Goal: Check status: Check status

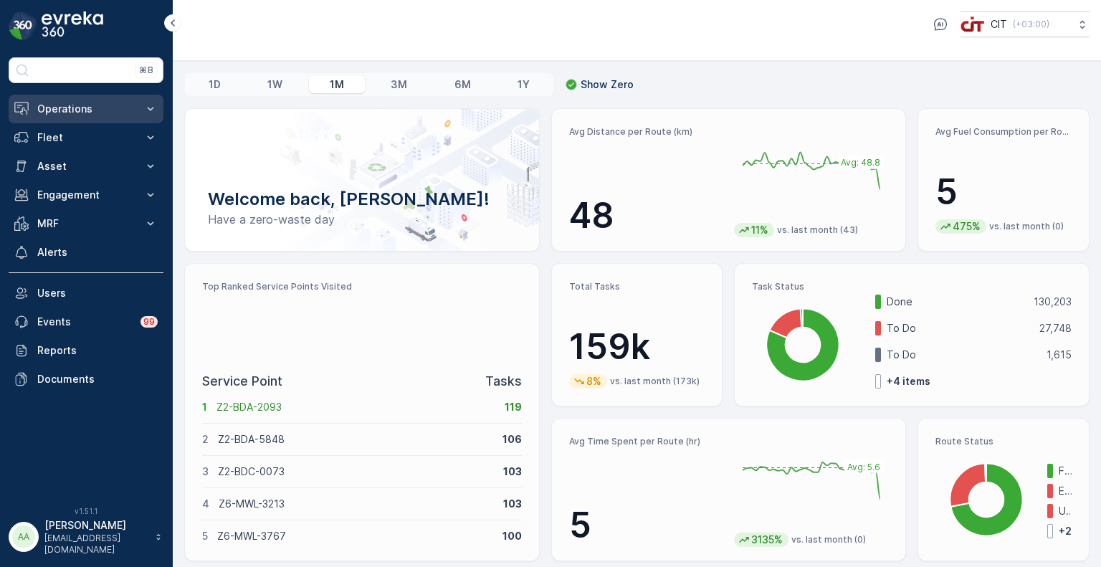
click at [75, 109] on p "Operations" at bounding box center [85, 109] width 97 height 14
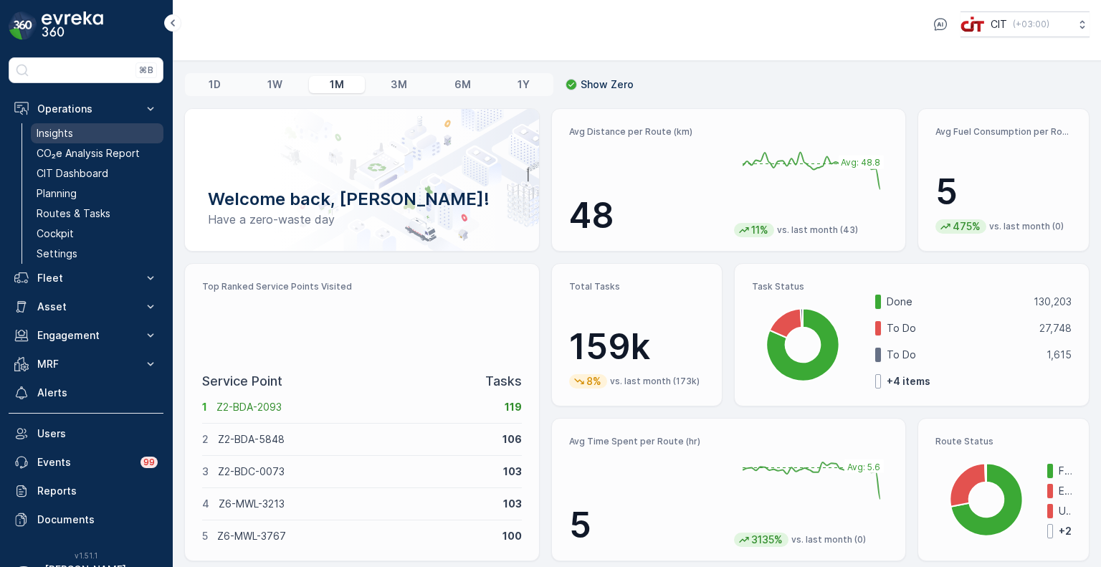
click at [64, 135] on p "Insights" at bounding box center [55, 133] width 37 height 14
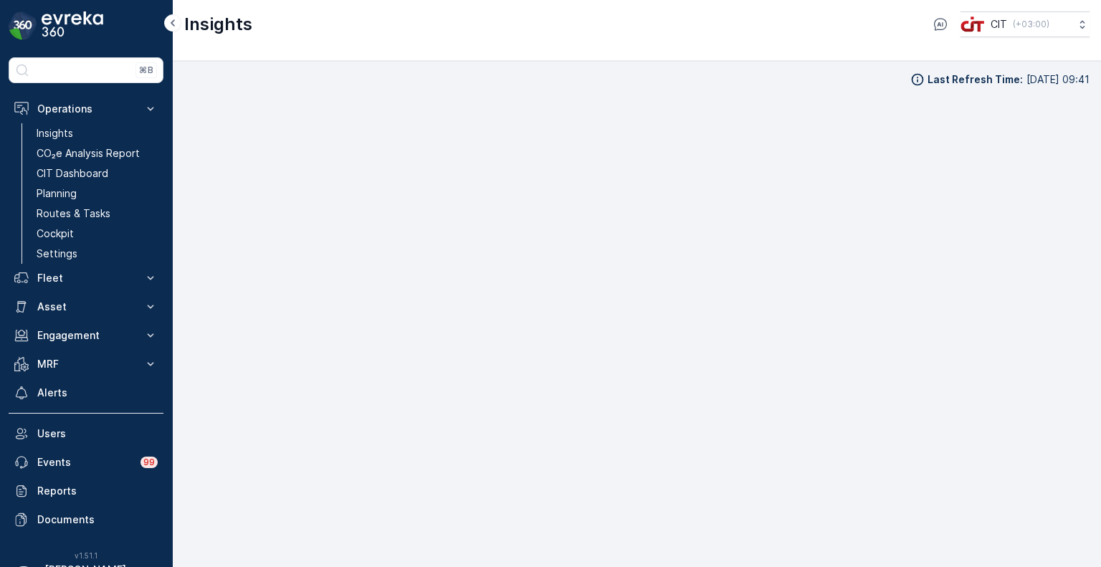
scroll to position [11, 0]
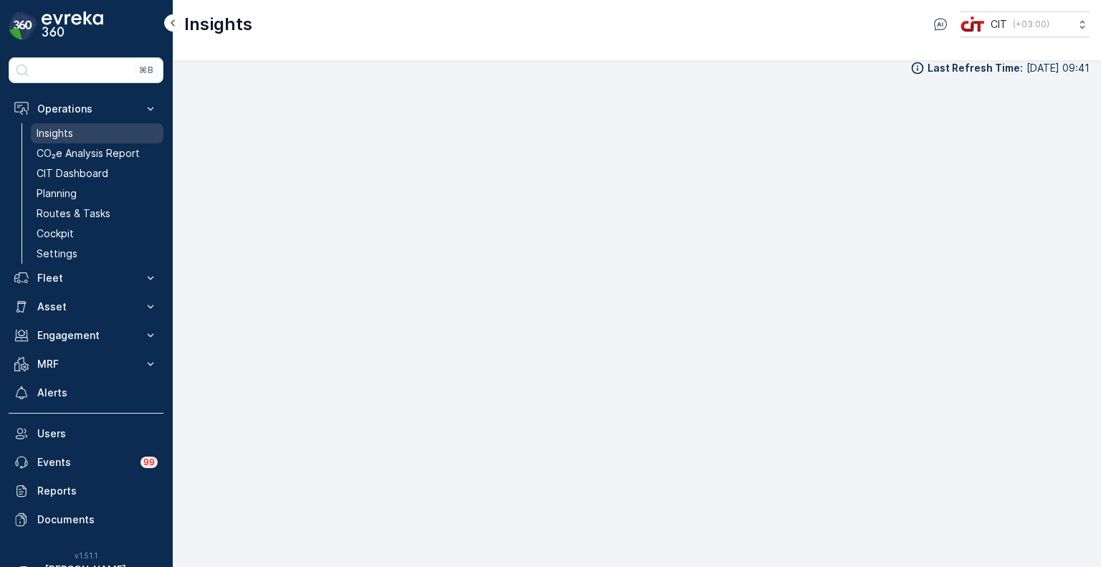
click at [65, 127] on p "Insights" at bounding box center [55, 133] width 37 height 14
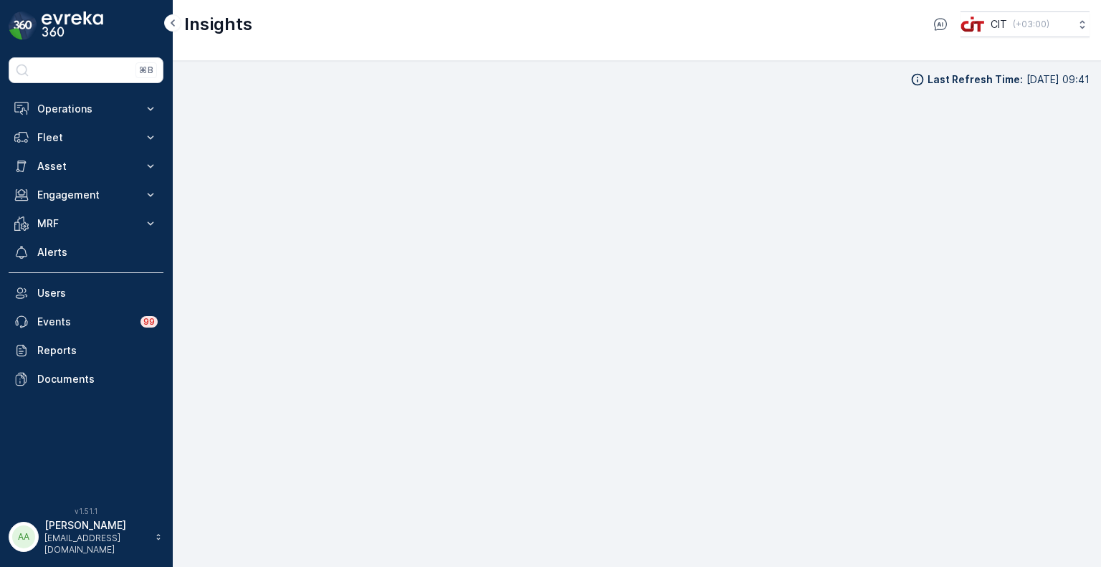
scroll to position [11, 0]
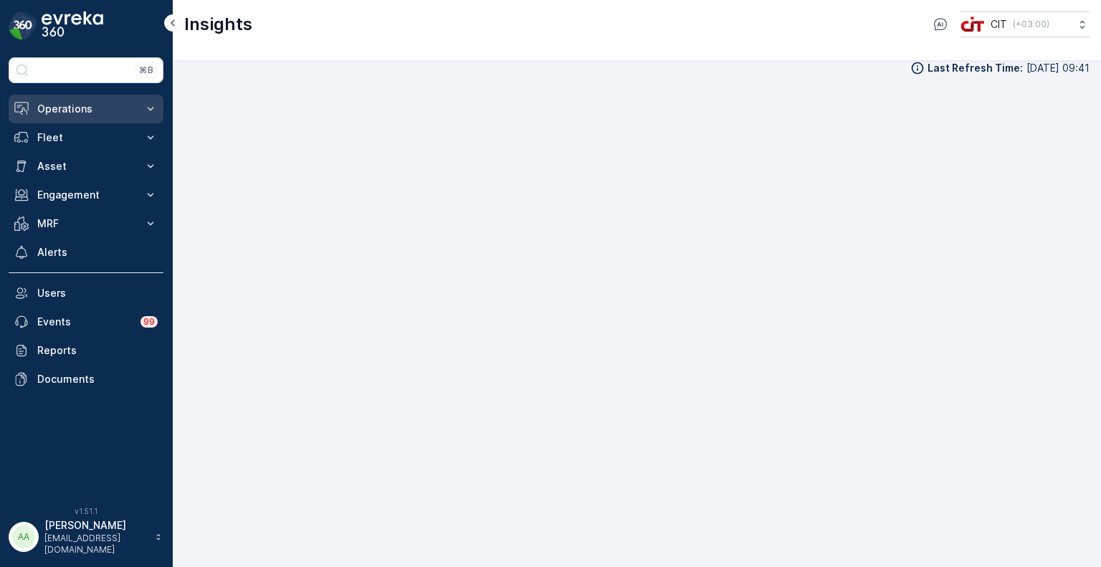
click at [84, 110] on p "Operations" at bounding box center [85, 109] width 97 height 14
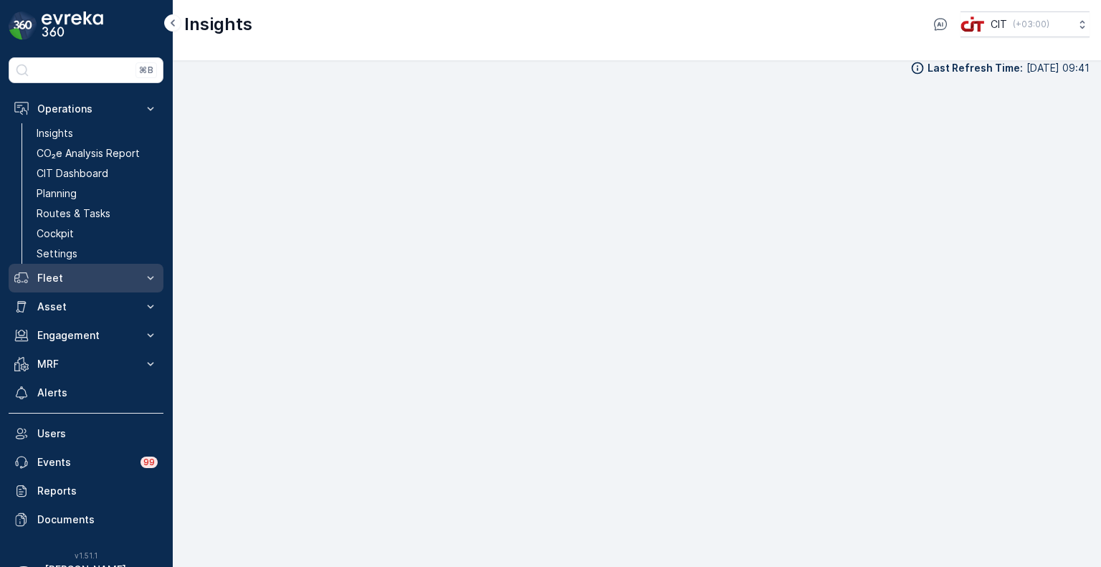
click at [69, 273] on p "Fleet" at bounding box center [85, 278] width 97 height 14
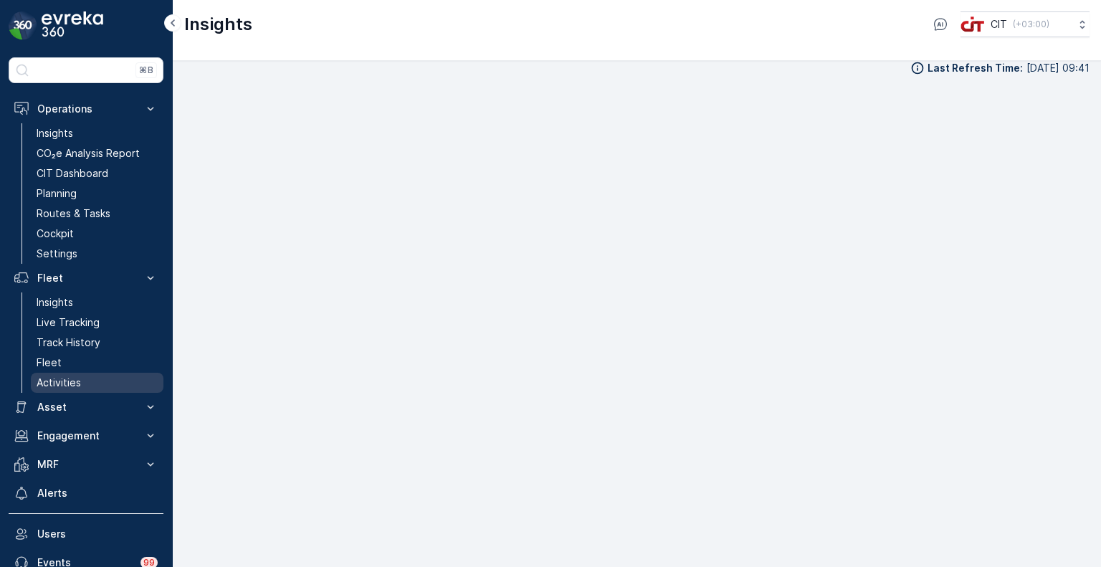
click at [80, 381] on link "Activities" at bounding box center [97, 383] width 133 height 20
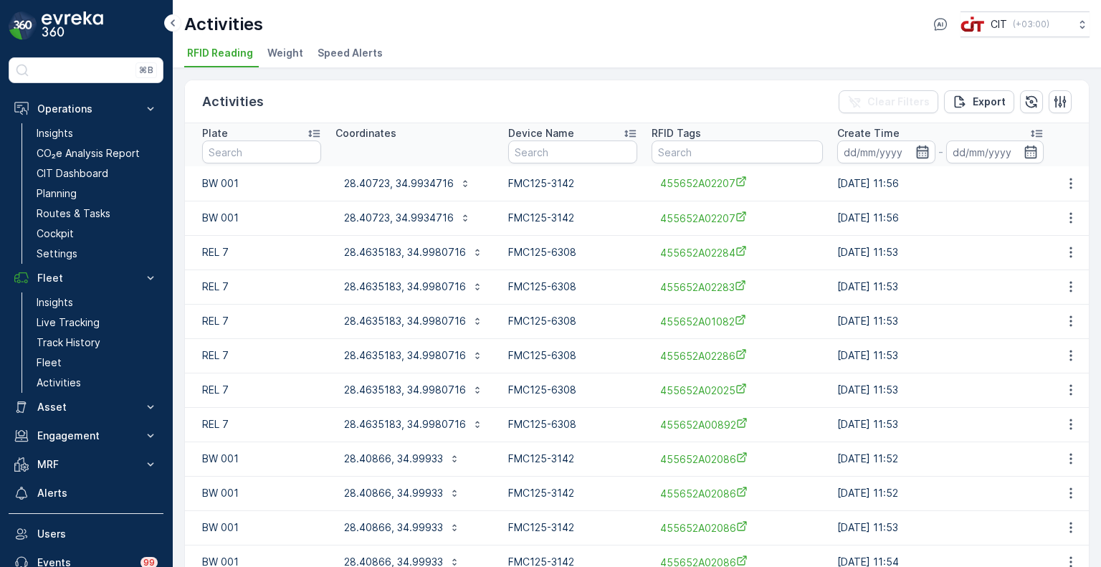
click at [916, 149] on icon "button" at bounding box center [922, 152] width 12 height 13
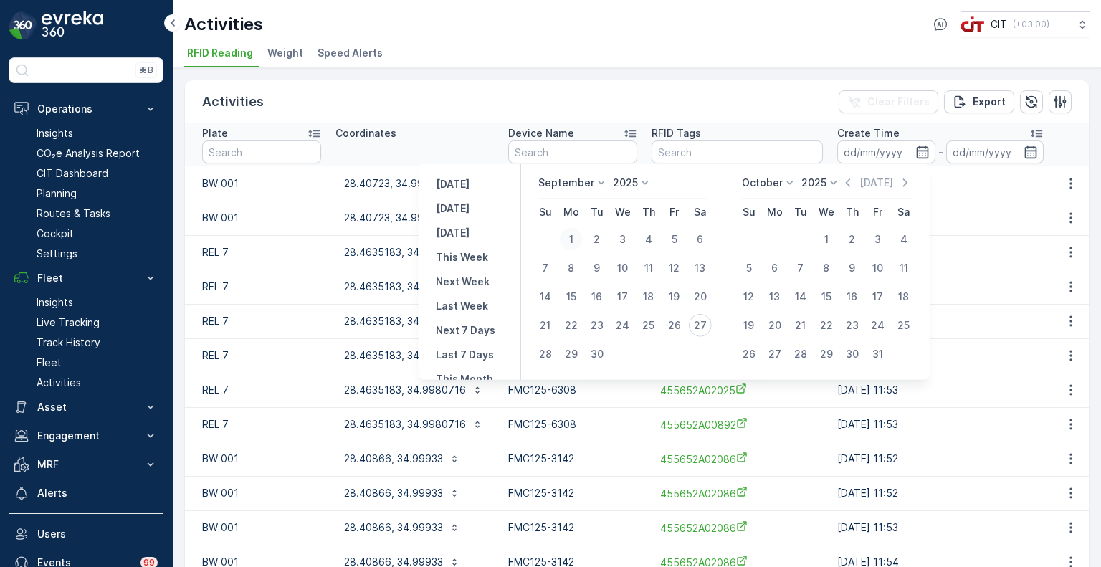
click at [572, 236] on div "1" at bounding box center [571, 239] width 23 height 23
type input "01.09.2025"
click at [673, 323] on div "26" at bounding box center [674, 325] width 23 height 23
type input "26.09.2025"
click at [860, 148] on input "26.09.2025" at bounding box center [886, 152] width 98 height 23
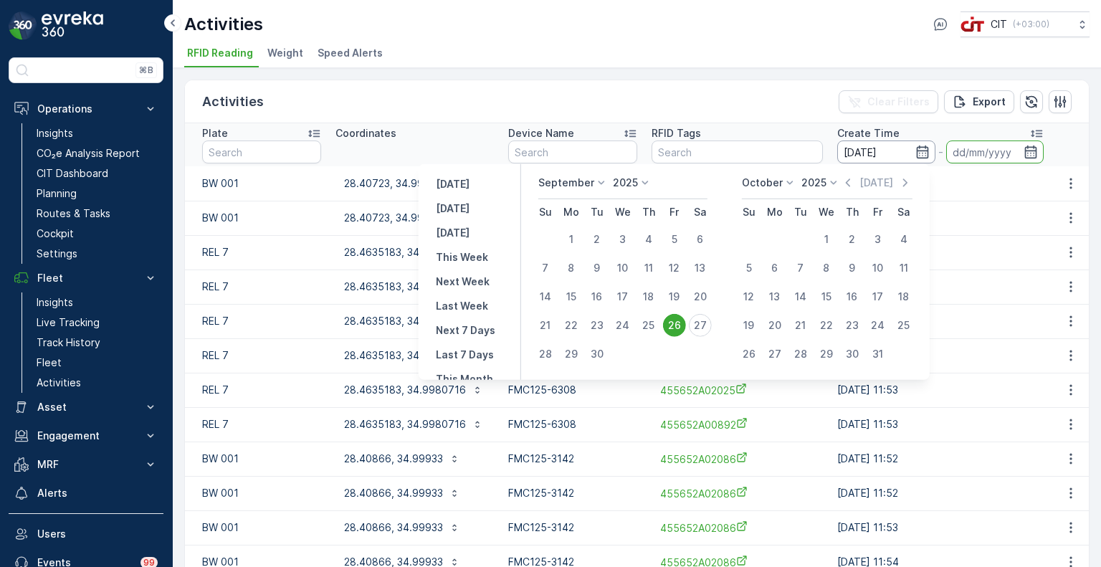
type input "26.09.2025"
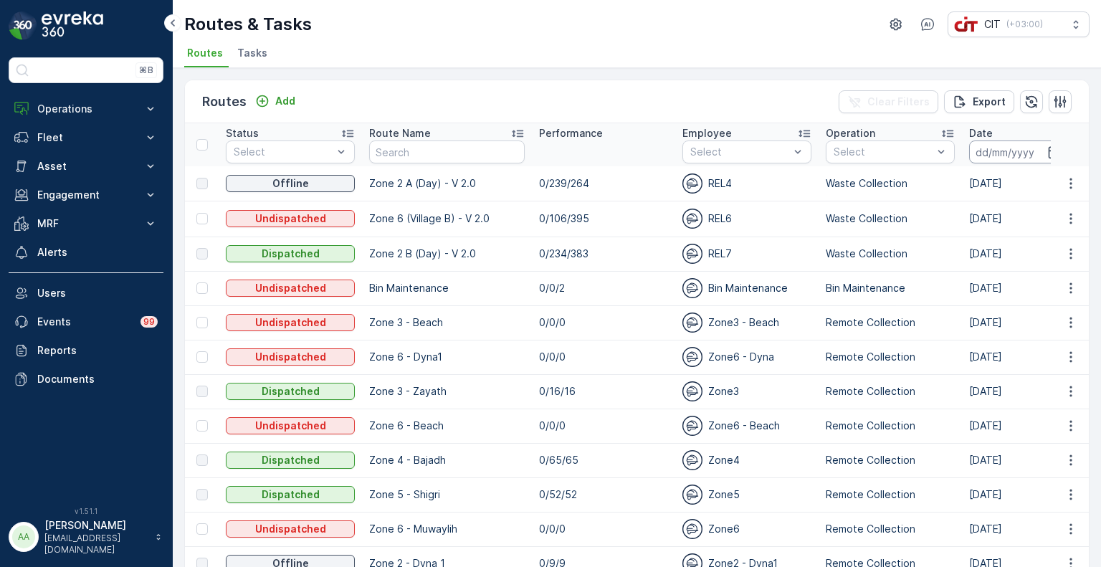
click at [999, 151] on input at bounding box center [1018, 152] width 98 height 23
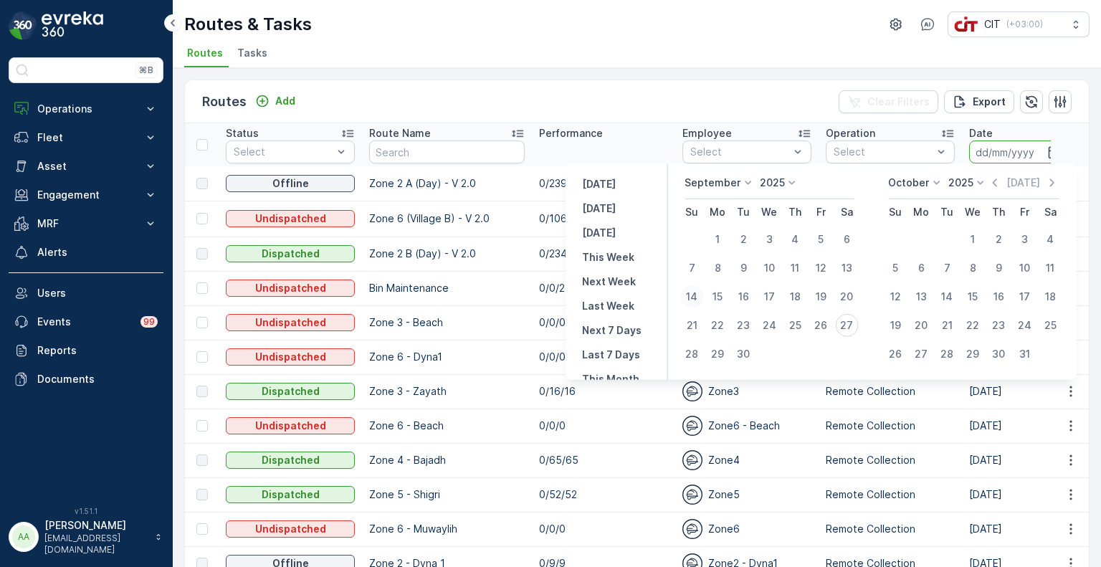
click at [690, 299] on div "14" at bounding box center [691, 296] width 23 height 23
type input "[DATE]"
click at [690, 299] on div "14" at bounding box center [691, 296] width 23 height 23
type input "14.09.2025"
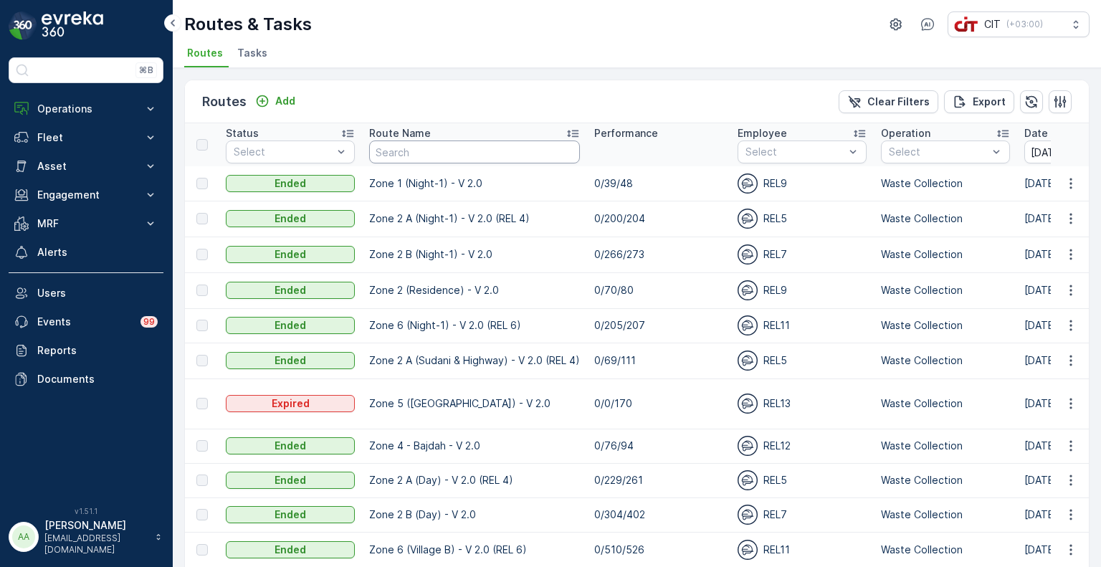
click at [398, 145] on input "text" at bounding box center [474, 152] width 211 height 23
type input "pil"
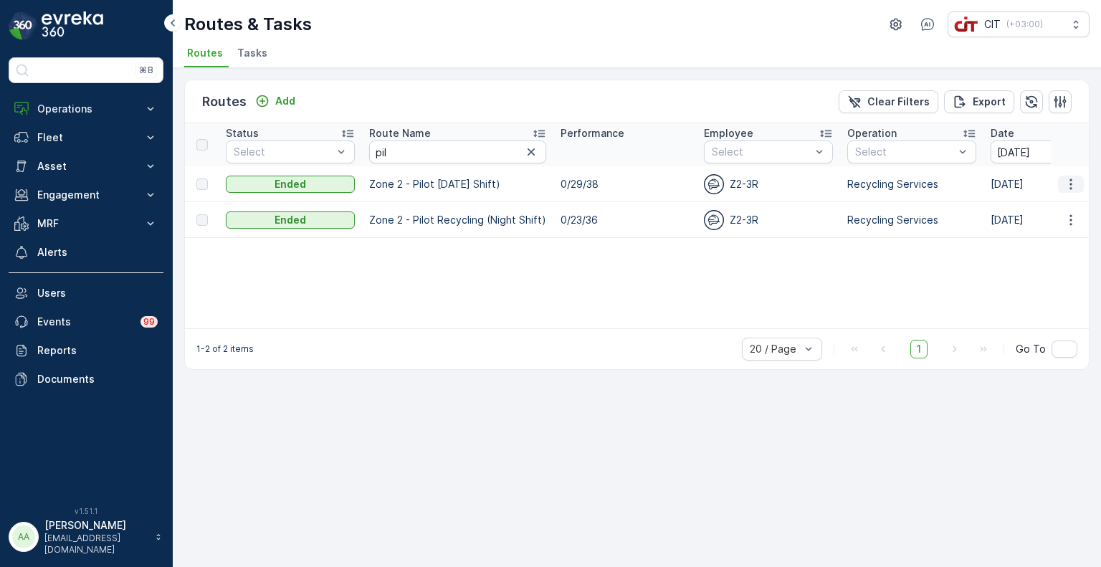
click at [1075, 183] on icon "button" at bounding box center [1071, 184] width 14 height 14
click at [1011, 206] on span "See More Details" at bounding box center [1037, 204] width 83 height 14
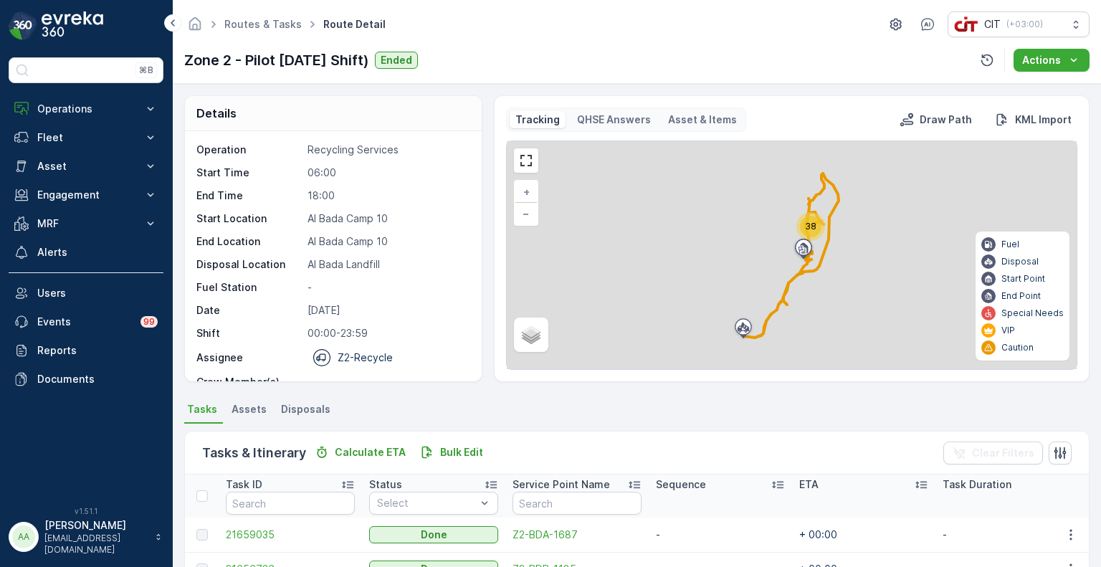
scroll to position [287, 0]
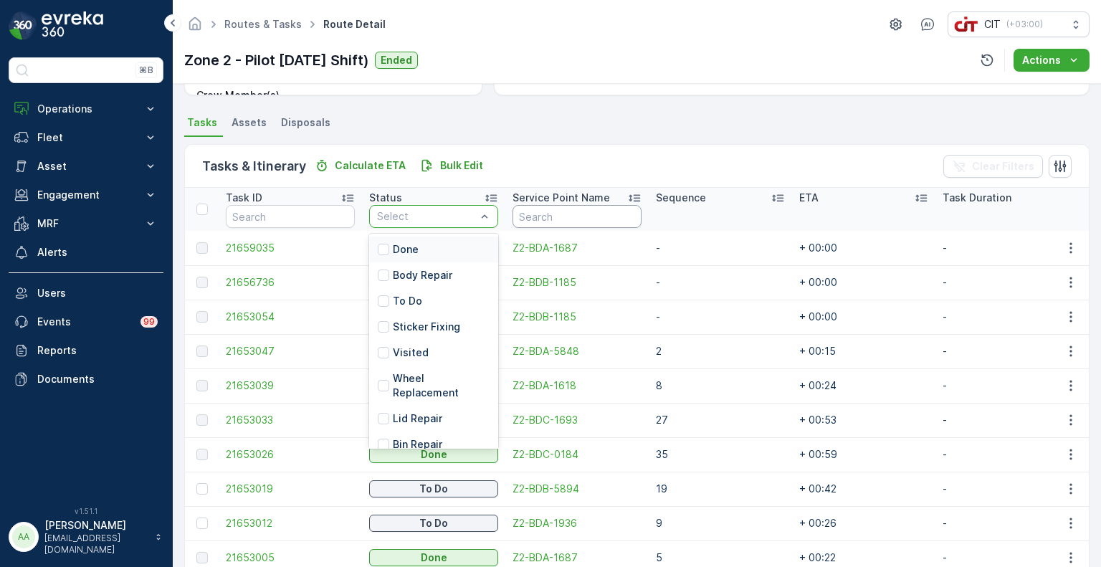
click at [565, 217] on input "text" at bounding box center [577, 216] width 129 height 23
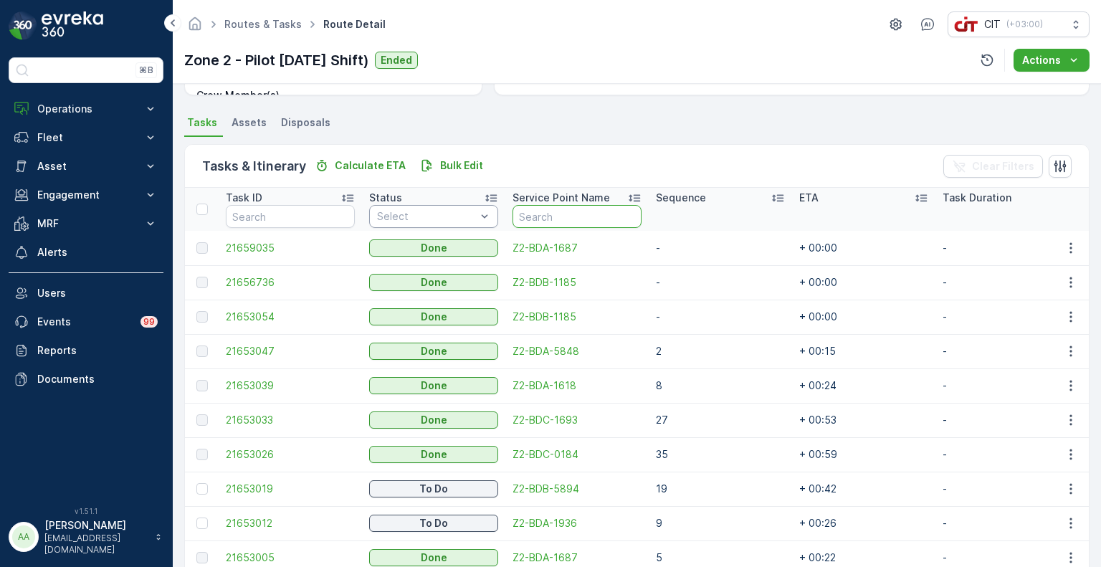
paste input "Z2-BDA-5848"
type input "Z2-BDA-5848"
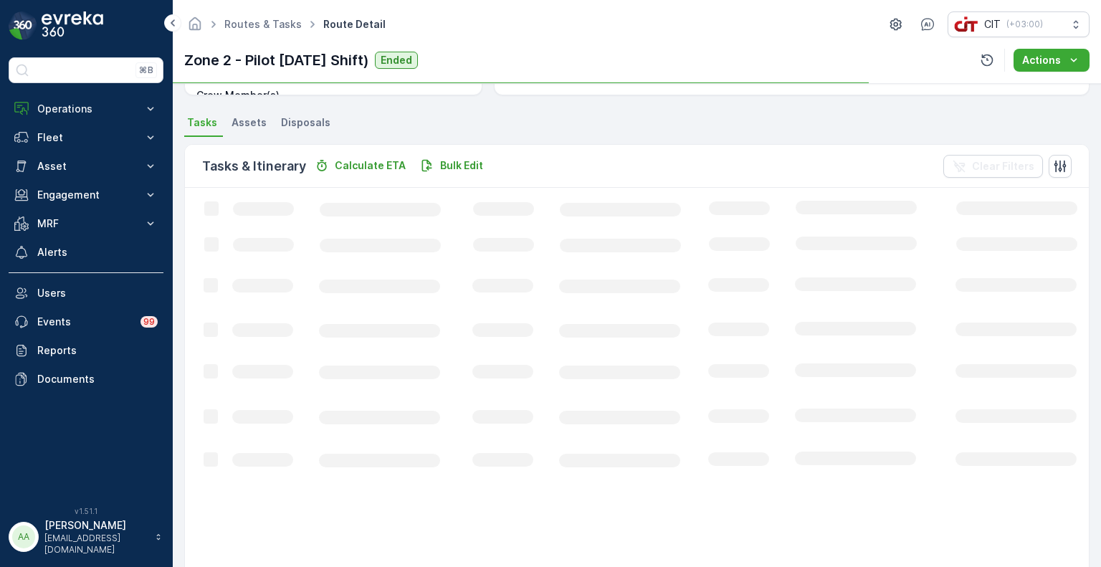
scroll to position [171, 0]
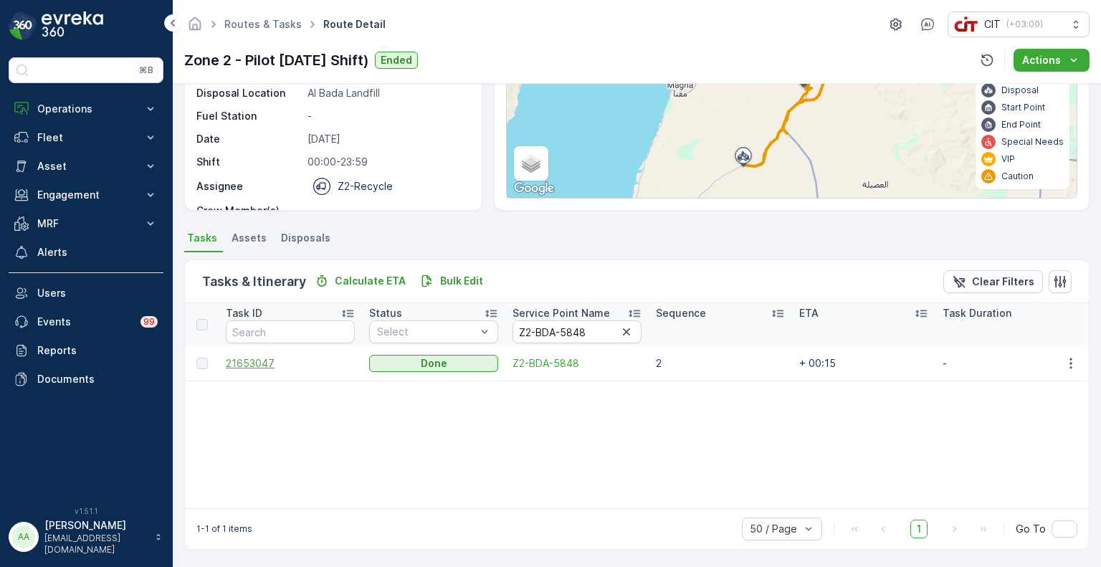
click at [254, 361] on span "21653047" at bounding box center [290, 363] width 129 height 14
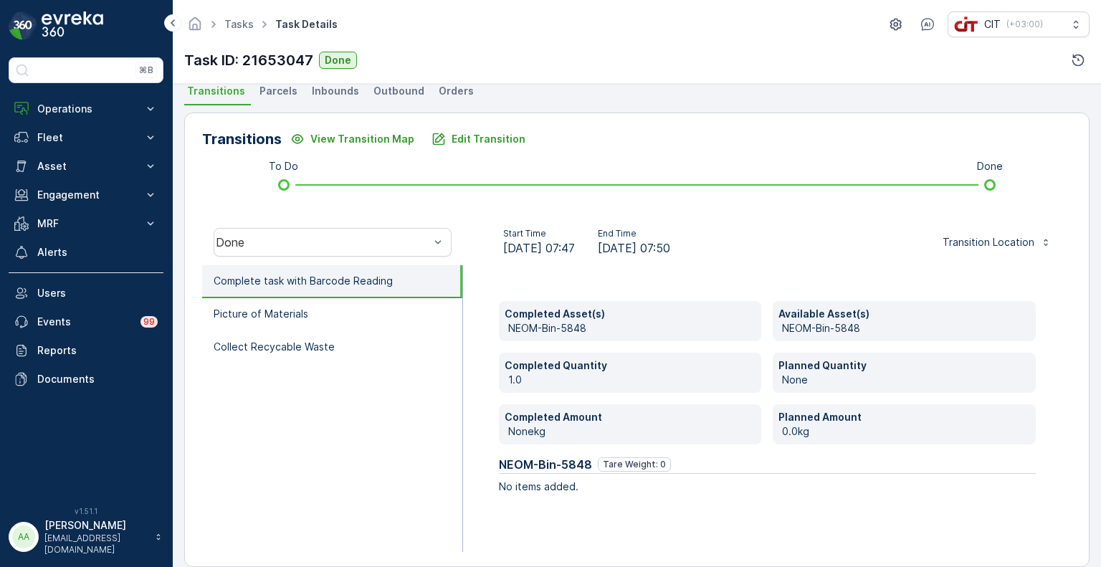
scroll to position [335, 0]
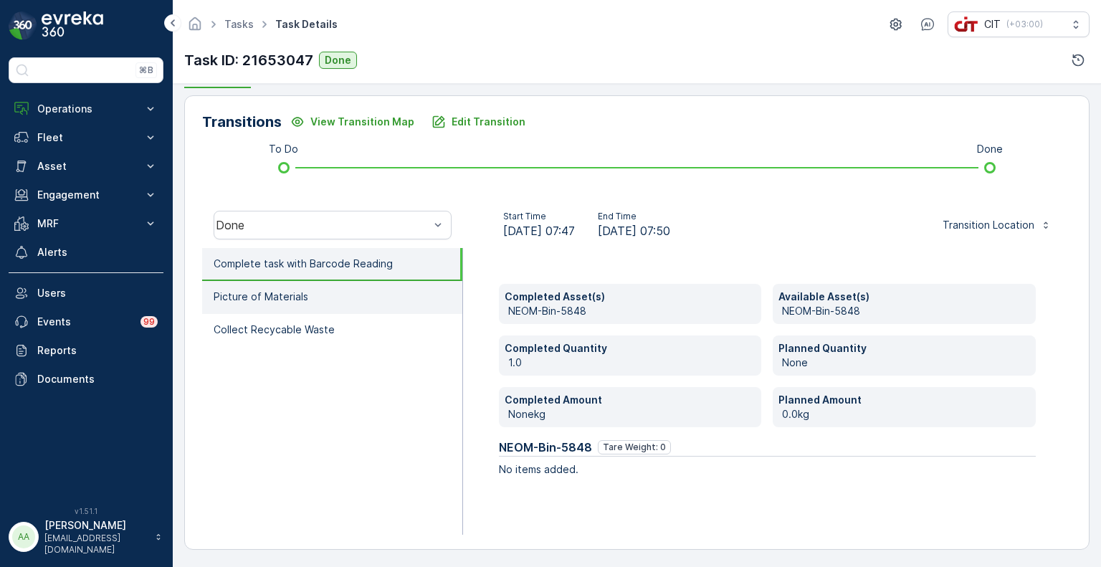
click at [285, 294] on p "Picture of Materials" at bounding box center [261, 297] width 95 height 14
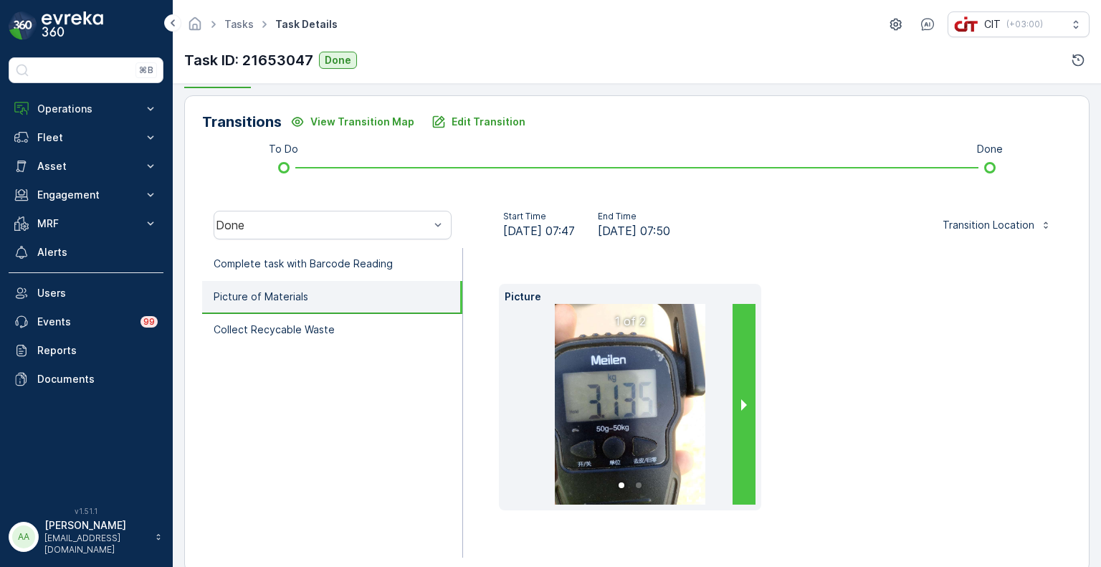
click at [747, 404] on button "next slide / item" at bounding box center [744, 404] width 23 height 201
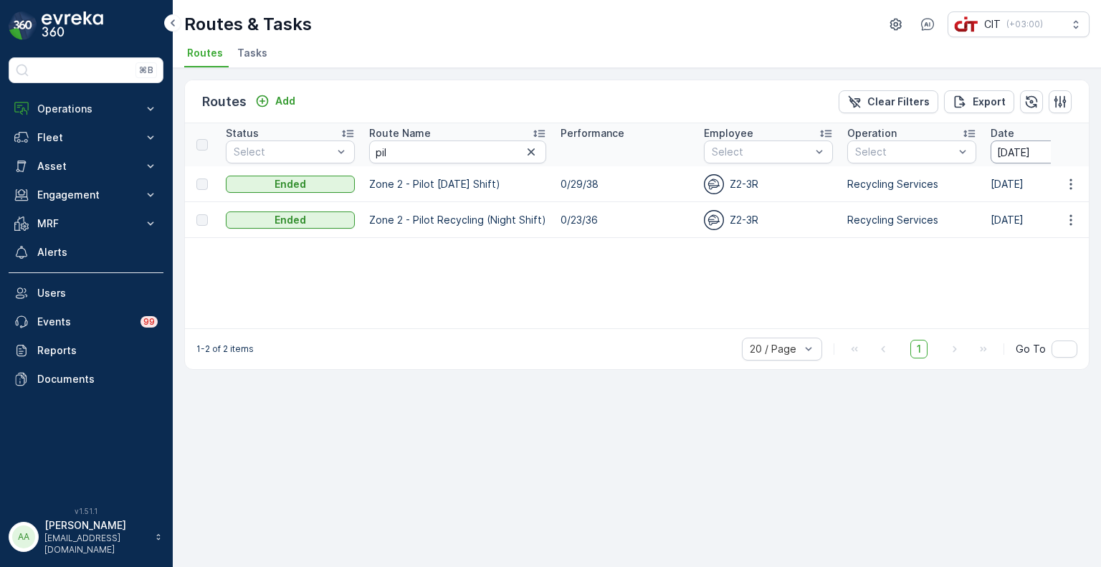
click at [1023, 151] on input "14.09.2025" at bounding box center [1040, 152] width 98 height 23
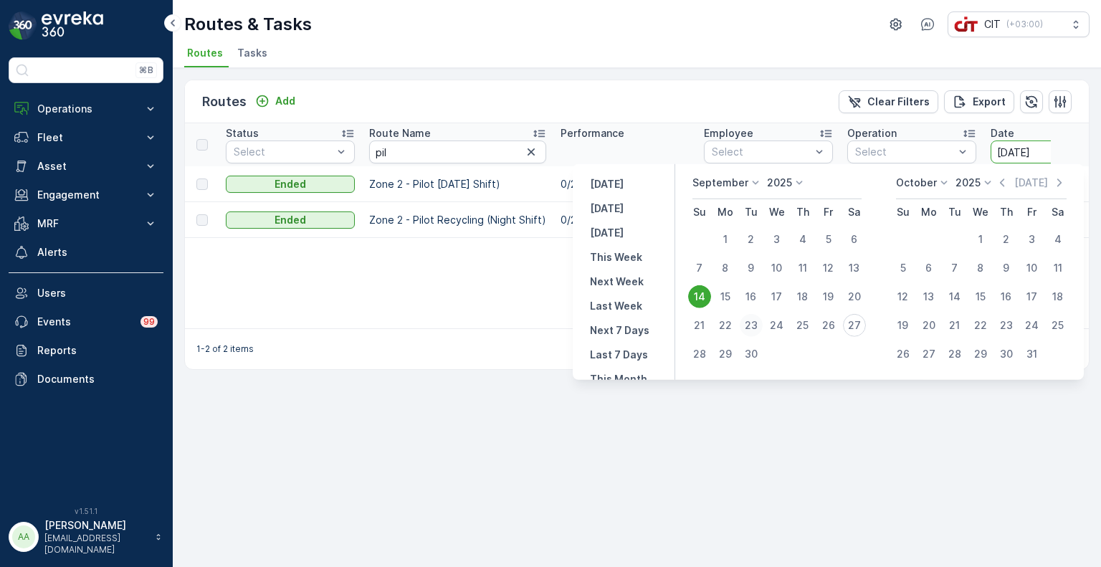
click at [751, 323] on div "23" at bounding box center [751, 325] width 23 height 23
type input "[DATE]"
click at [751, 323] on div "23" at bounding box center [751, 325] width 23 height 23
type input "[DATE]"
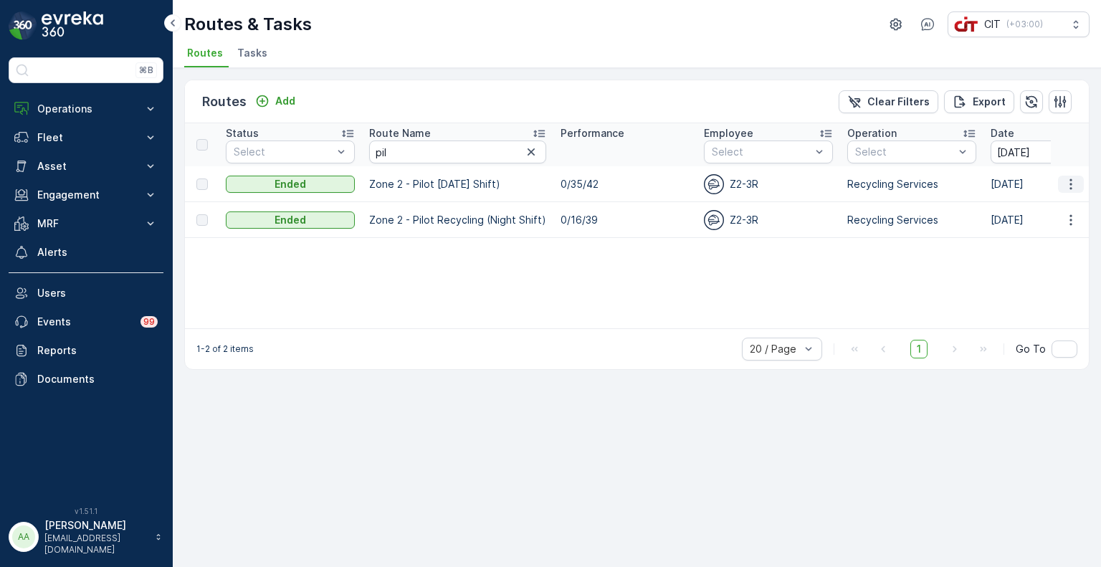
click at [1069, 182] on icon "button" at bounding box center [1071, 184] width 14 height 14
click at [1021, 206] on span "See More Details" at bounding box center [1037, 204] width 83 height 14
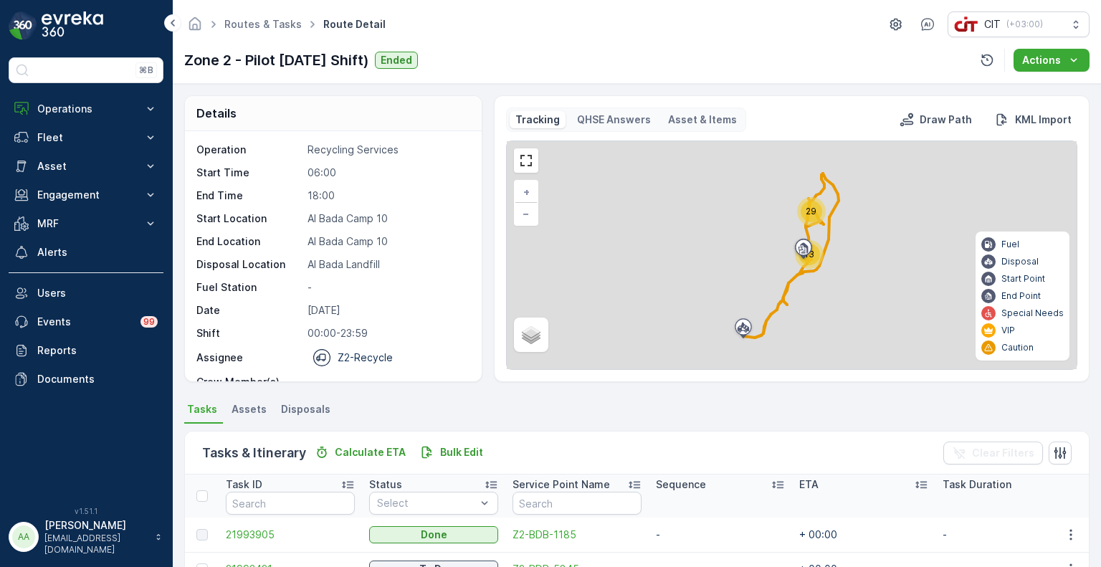
scroll to position [44, 0]
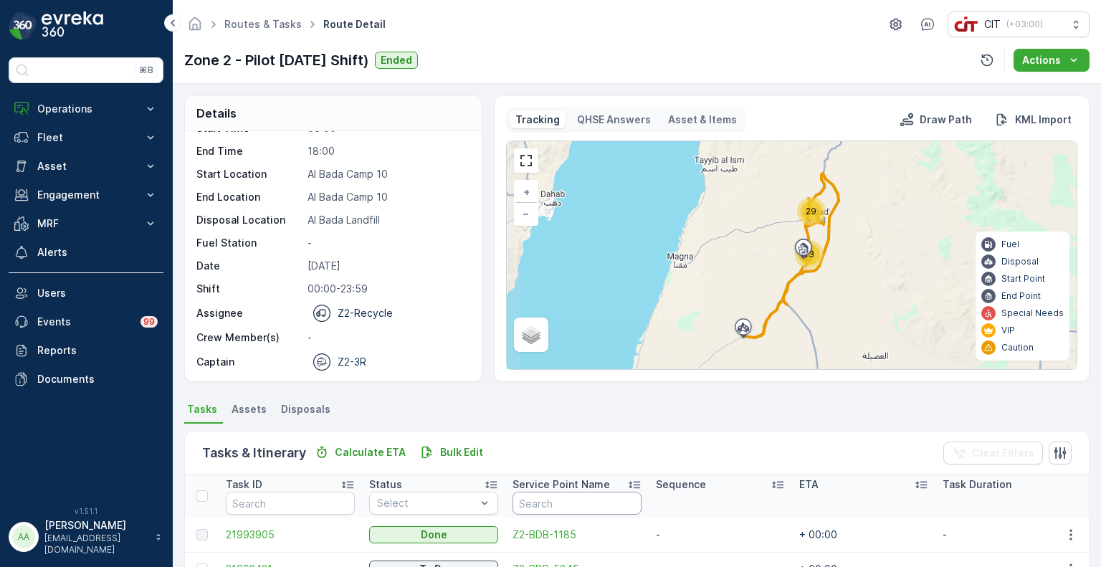
click at [563, 504] on input "text" at bounding box center [577, 503] width 129 height 23
paste input "Z2-BDC-0694"
type input "Z2-BDC-0694"
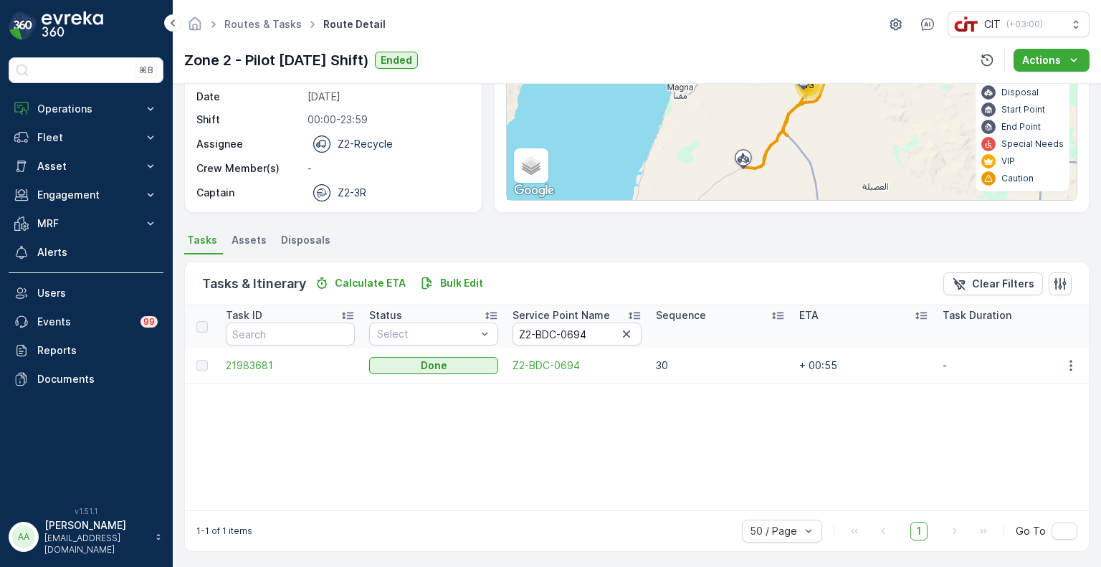
scroll to position [171, 0]
click at [258, 358] on span "21983681" at bounding box center [290, 363] width 129 height 14
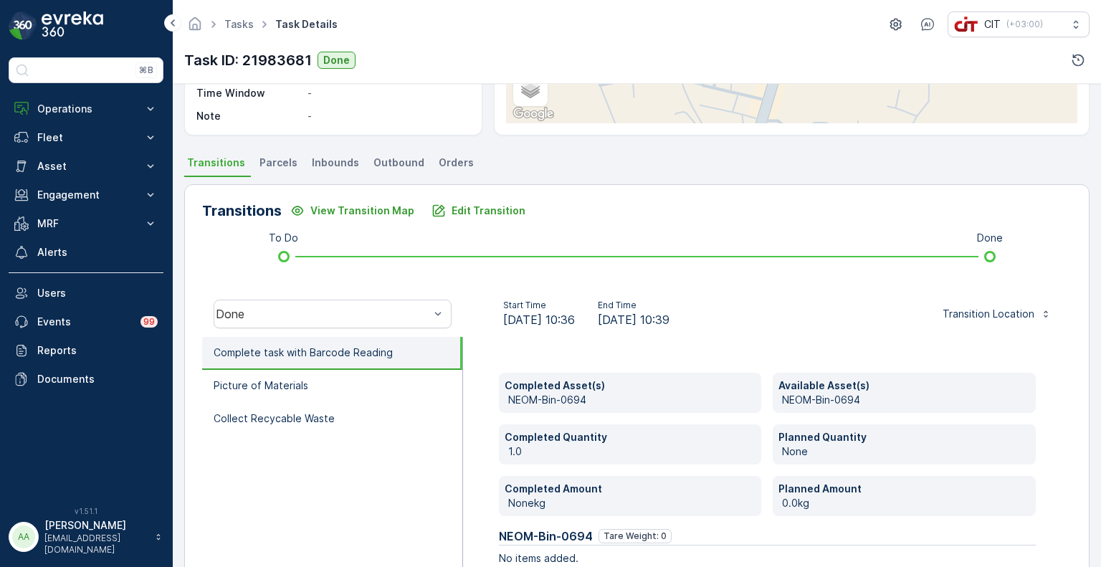
scroll to position [287, 0]
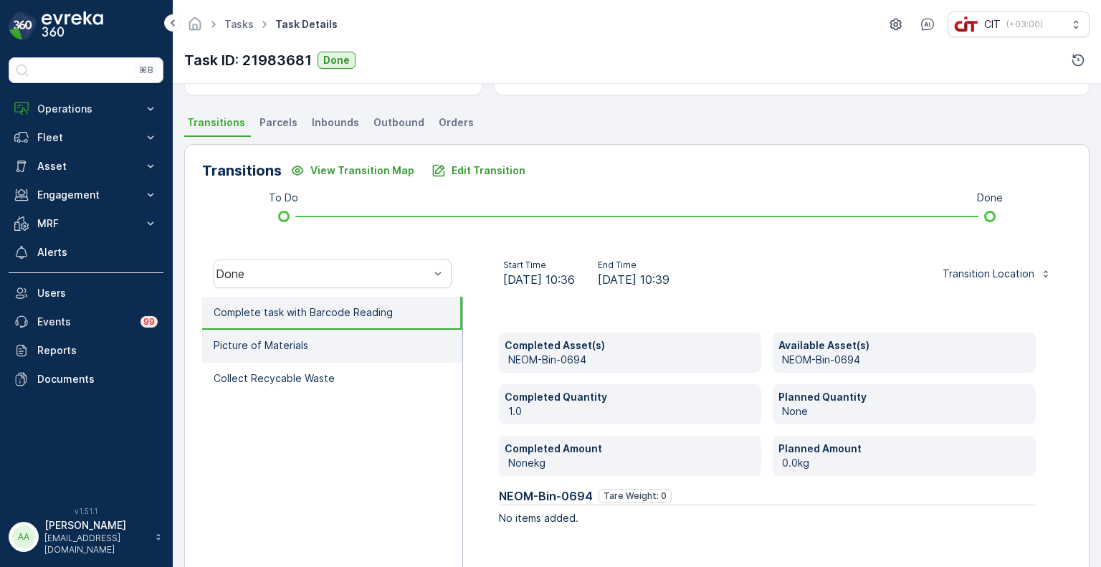
click at [273, 346] on p "Picture of Materials" at bounding box center [261, 345] width 95 height 14
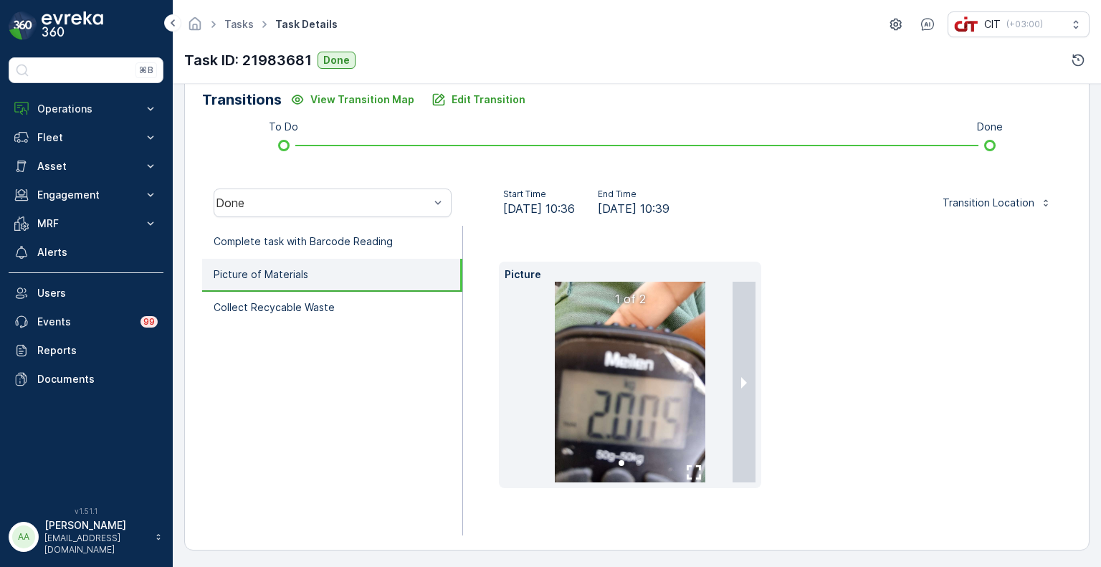
scroll to position [358, 0]
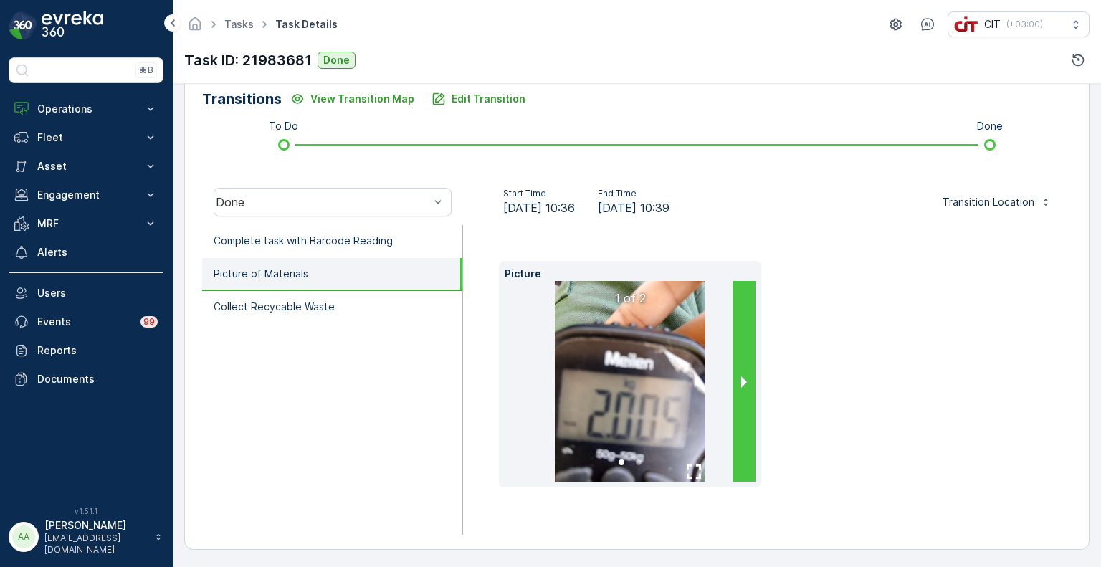
click at [742, 381] on button "next slide / item" at bounding box center [744, 381] width 23 height 201
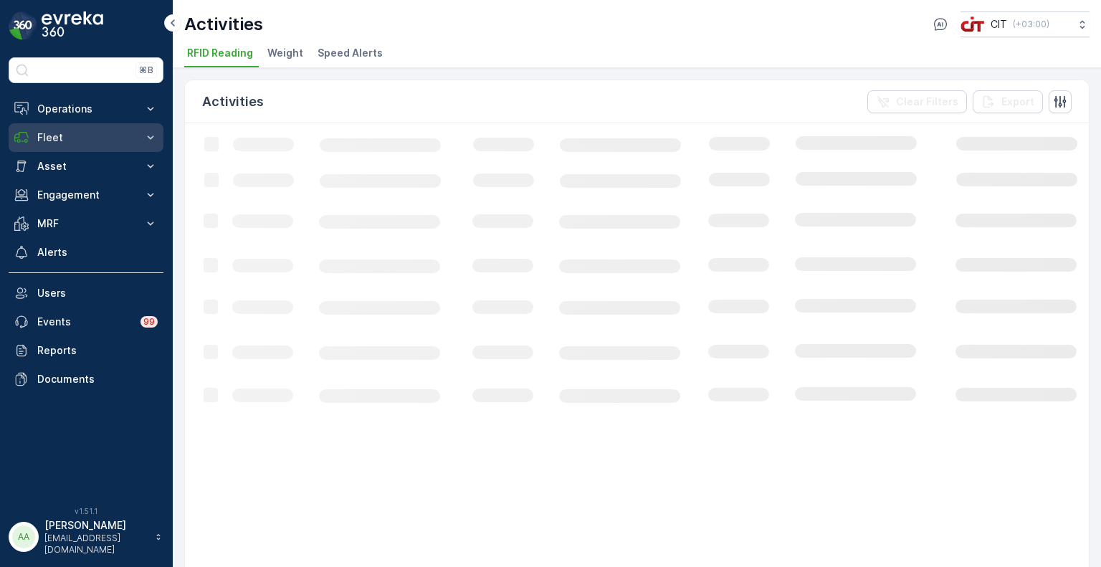
click at [63, 137] on p "Fleet" at bounding box center [85, 137] width 97 height 14
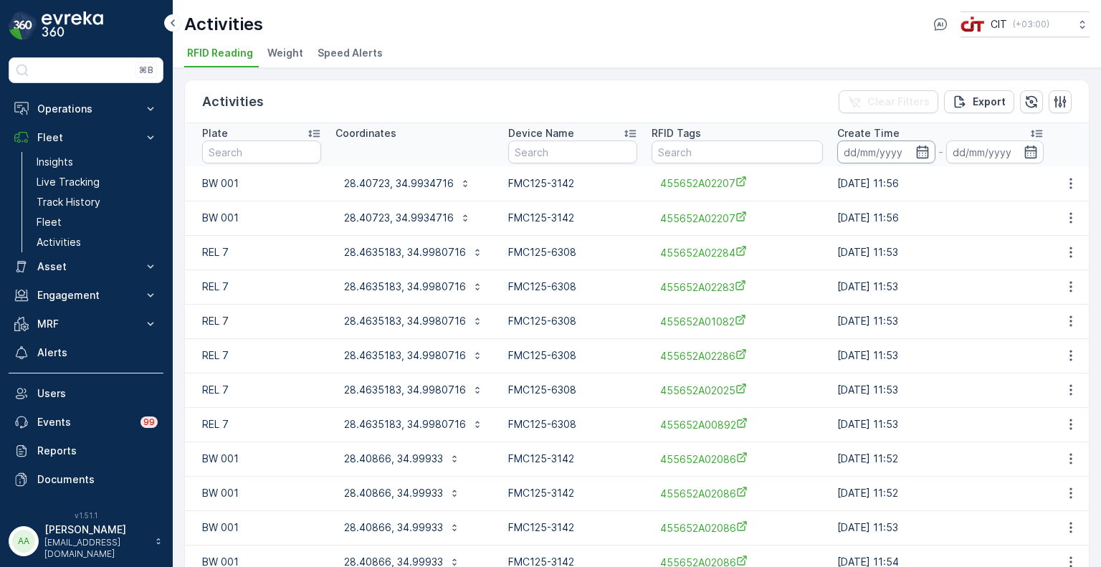
click at [849, 155] on input at bounding box center [886, 152] width 98 height 23
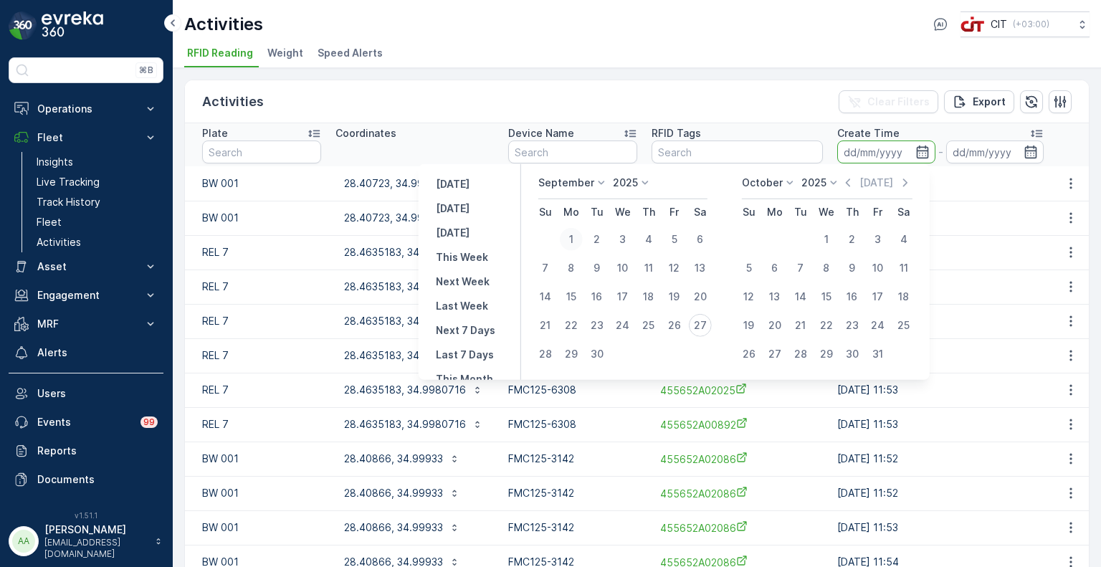
click at [576, 237] on div "1" at bounding box center [571, 239] width 23 height 23
type input "01.09.2025"
click at [675, 322] on div "26" at bounding box center [674, 325] width 23 height 23
type input "26.09.2025"
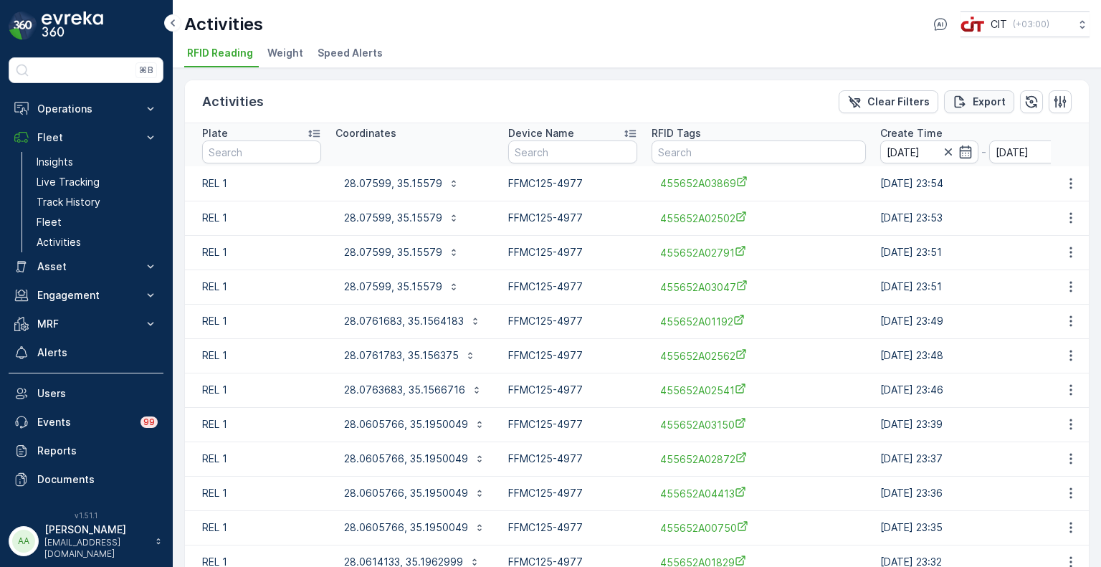
click at [969, 100] on div "Export" at bounding box center [979, 102] width 53 height 14
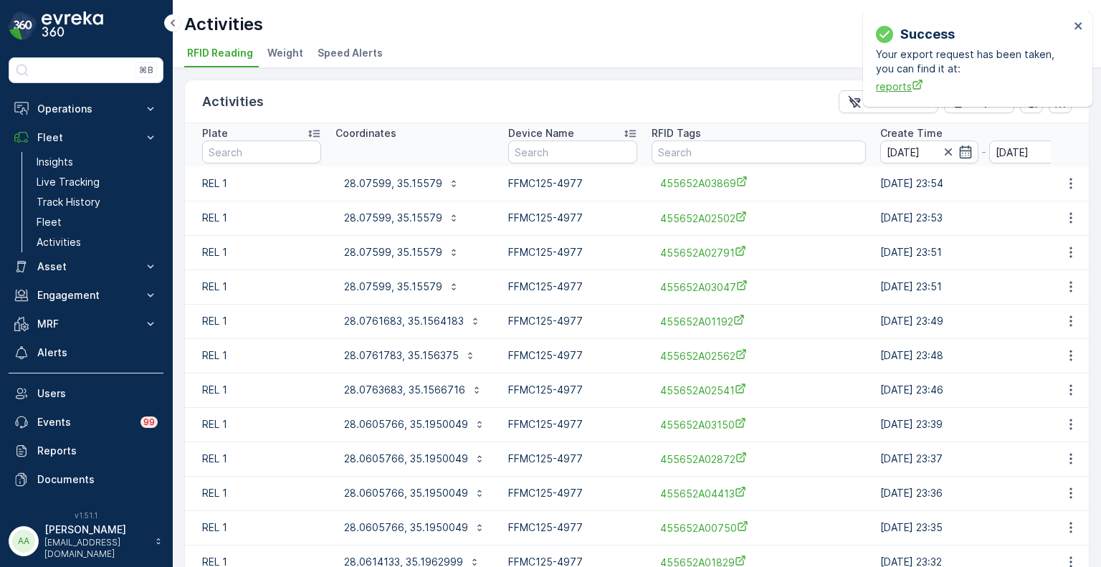
click at [900, 84] on span "reports" at bounding box center [973, 86] width 194 height 15
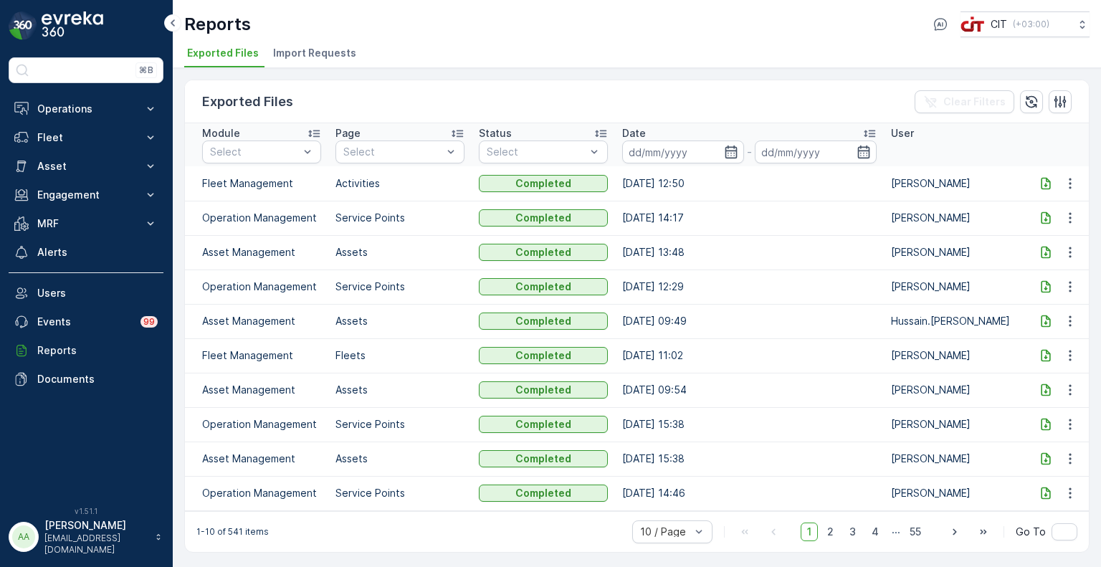
click at [1040, 179] on icon at bounding box center [1046, 183] width 14 height 14
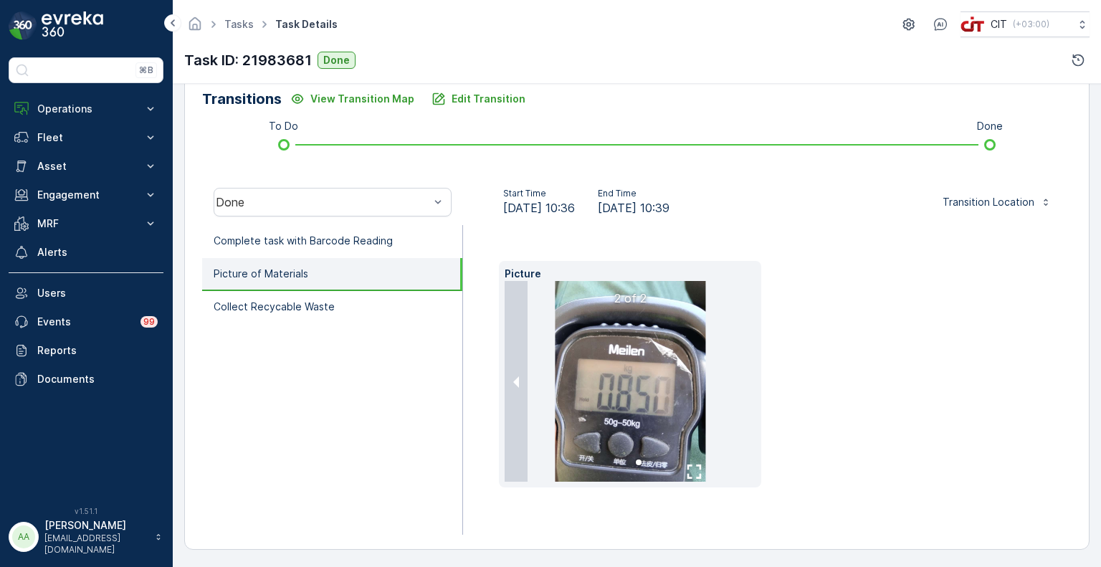
scroll to position [46, 0]
